Goal: Task Accomplishment & Management: Manage account settings

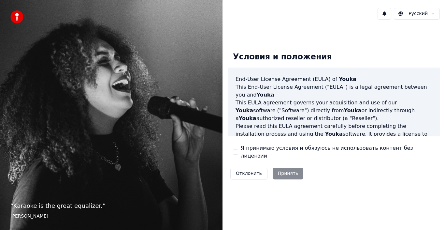
click at [281, 172] on div "Отклонить Принять" at bounding box center [267, 173] width 78 height 17
click at [248, 154] on label "Я принимаю условия и обязуюсь не использовать контент без лицензии" at bounding box center [338, 152] width 194 height 16
click at [238, 154] on button "Я принимаю условия и обязуюсь не использовать контент без лицензии" at bounding box center [235, 151] width 5 height 5
click at [283, 167] on button "Принять" at bounding box center [288, 173] width 31 height 12
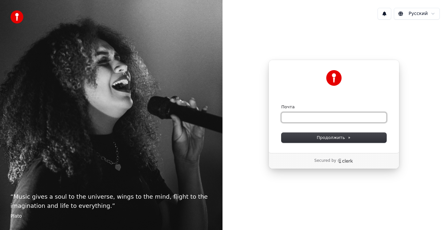
click at [305, 116] on input "Почта" at bounding box center [334, 117] width 105 height 10
type input "*"
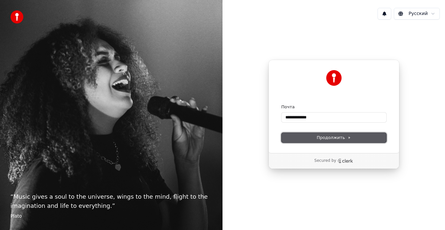
click at [327, 138] on span "Продолжить" at bounding box center [334, 138] width 34 height 6
type input "**********"
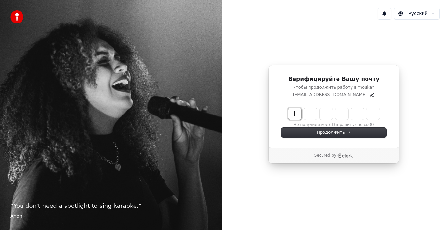
click at [297, 112] on input "Enter verification code" at bounding box center [340, 114] width 104 height 12
type input "******"
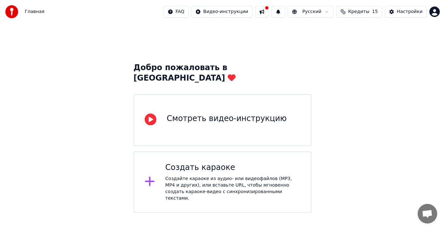
click at [220, 113] on div "Смотреть видео-инструкцию" at bounding box center [227, 118] width 120 height 10
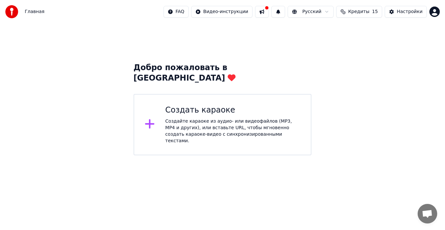
click at [436, 11] on html "Главная FAQ Видео-инструкции Русский Кредиты 15 Настройки Добро пожаловать в Yo…" at bounding box center [222, 77] width 445 height 155
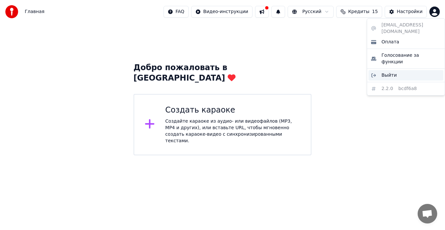
click at [383, 72] on span "Выйти" at bounding box center [389, 75] width 15 height 7
